Goal: Information Seeking & Learning: Learn about a topic

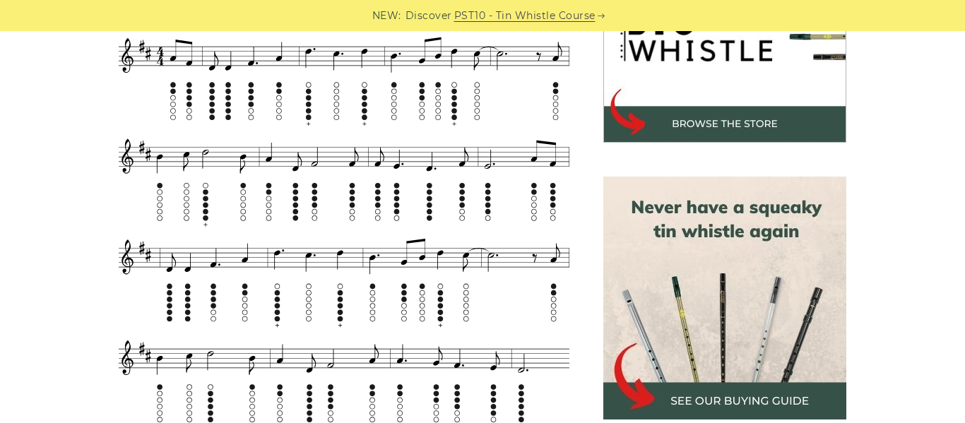
scroll to position [511, 0]
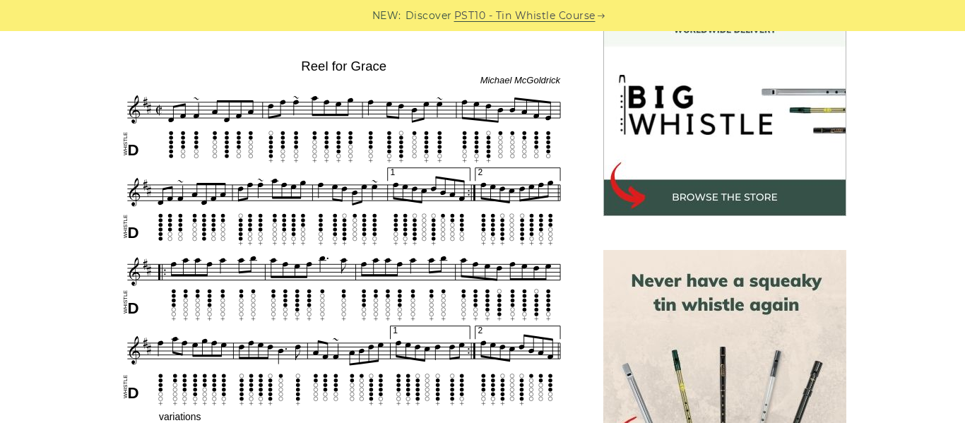
scroll to position [442, 0]
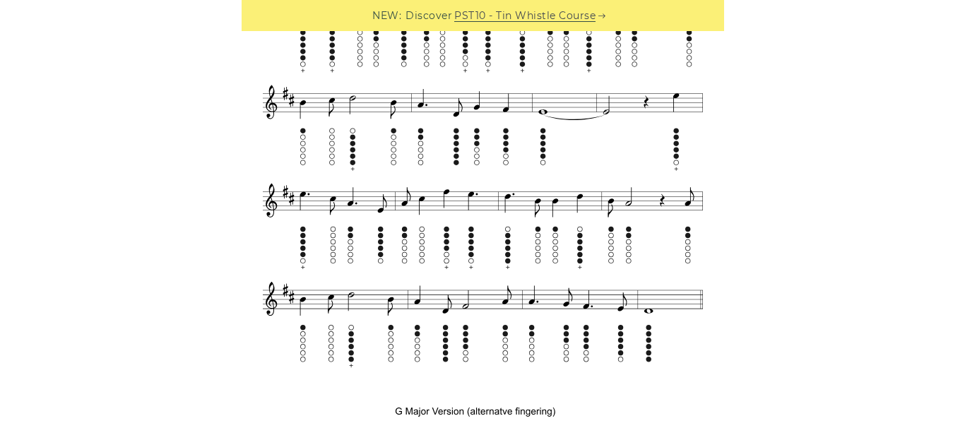
scroll to position [924, 0]
